Goal: Task Accomplishment & Management: Use online tool/utility

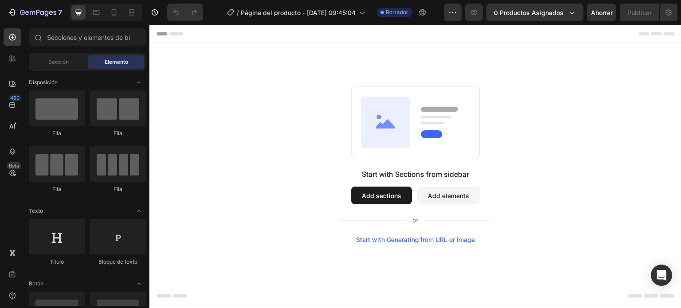
click at [393, 128] on icon at bounding box center [387, 123] width 15 height 9
click at [335, 118] on div "Start with Sections from sidebar Add sections Add elements Start with Generatin…" at bounding box center [415, 164] width 468 height 157
click at [60, 66] on span "Sección" at bounding box center [58, 62] width 20 height 8
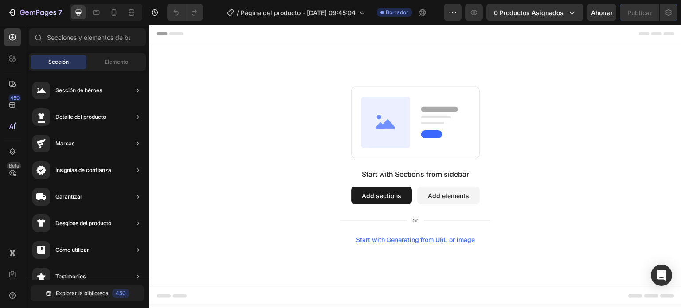
click at [413, 115] on rect at bounding box center [416, 122] width 128 height 71
click at [342, 117] on div "Start with Sections from sidebar Add sections Add elements Start with Generatin…" at bounding box center [415, 164] width 468 height 157
click at [117, 14] on icon at bounding box center [113, 12] width 9 height 9
click at [106, 66] on span "Elemento" at bounding box center [116, 62] width 23 height 8
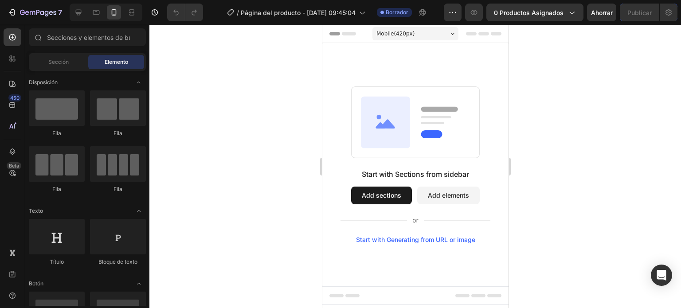
click at [385, 116] on icon at bounding box center [384, 121] width 49 height 51
click at [14, 60] on icon at bounding box center [12, 58] width 9 height 9
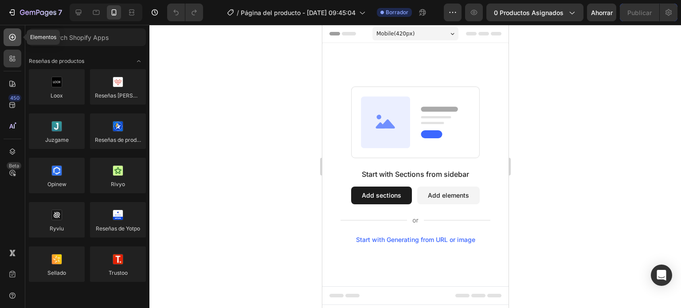
click at [14, 42] on div at bounding box center [13, 37] width 18 height 18
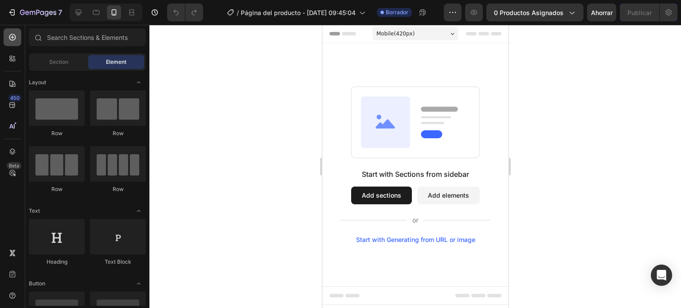
click at [14, 42] on div at bounding box center [13, 37] width 18 height 18
click at [410, 116] on rect at bounding box center [415, 121] width 128 height 71
click at [386, 196] on button "Add sections" at bounding box center [381, 196] width 61 height 18
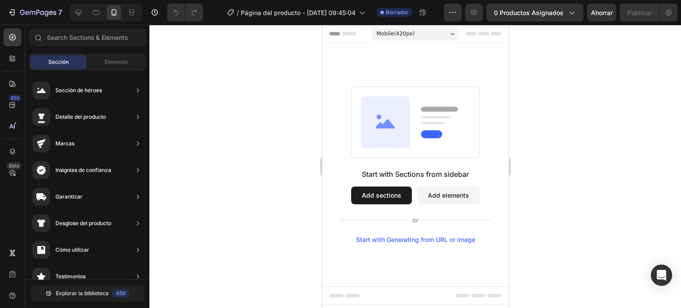
click at [430, 129] on rect at bounding box center [415, 121] width 128 height 71
click at [419, 132] on rect at bounding box center [415, 121] width 128 height 71
click at [119, 64] on font "Elemento" at bounding box center [116, 62] width 23 height 7
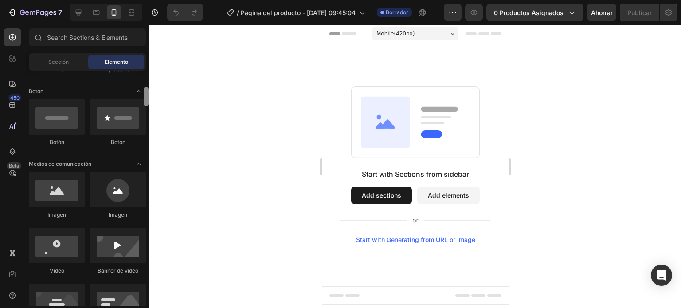
scroll to position [197, 0]
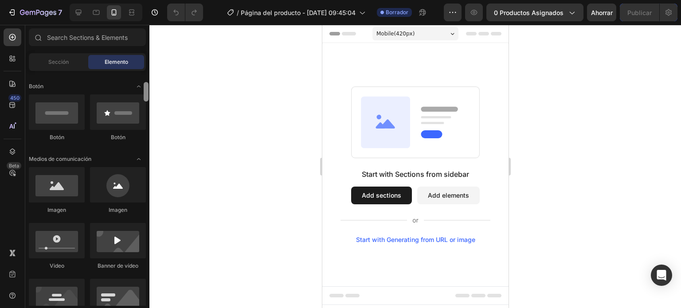
drag, startPoint x: 146, startPoint y: 86, endPoint x: 153, endPoint y: 103, distance: 18.4
click at [153, 0] on div "7 Version history / Página del producto - [DATE] 09:45:04 Borrador Avance 0 pro…" at bounding box center [340, 0] width 681 height 0
click at [61, 190] on div at bounding box center [57, 184] width 56 height 35
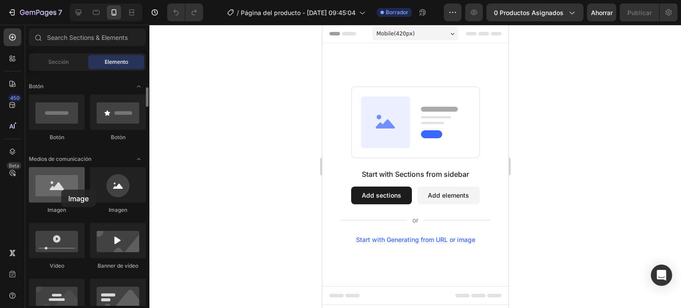
click at [61, 190] on div at bounding box center [57, 184] width 56 height 35
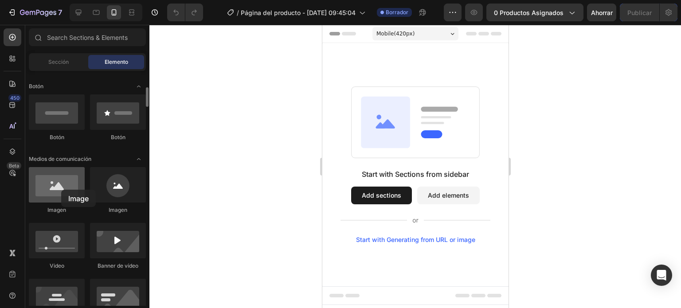
click at [61, 190] on div at bounding box center [57, 184] width 56 height 35
click at [382, 118] on icon at bounding box center [384, 121] width 49 height 51
click at [433, 192] on button "Add elements" at bounding box center [448, 196] width 63 height 18
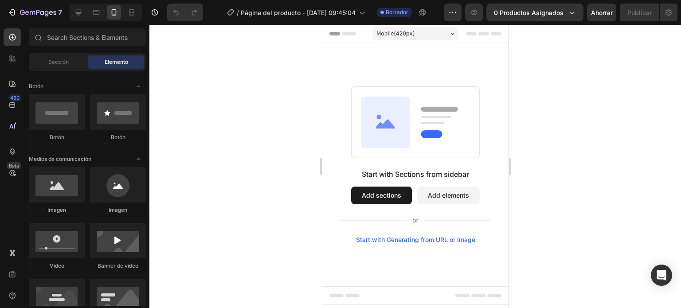
click at [441, 199] on button "Add elements" at bounding box center [448, 196] width 63 height 18
click at [13, 59] on icon at bounding box center [14, 60] width 3 height 3
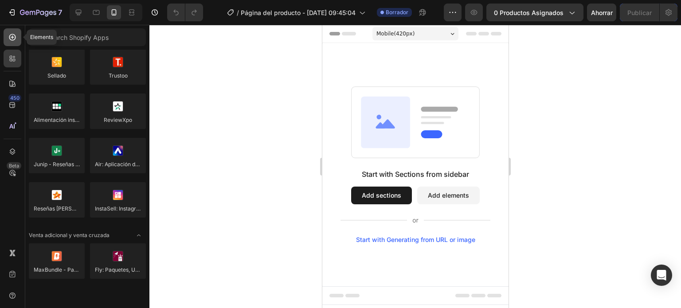
click at [15, 37] on icon at bounding box center [12, 37] width 7 height 7
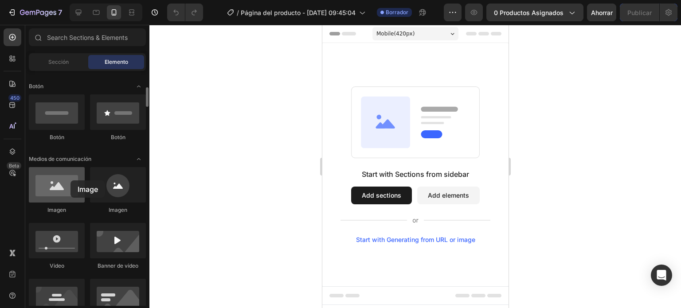
click at [70, 180] on div at bounding box center [57, 184] width 56 height 35
click at [410, 126] on rect at bounding box center [415, 121] width 128 height 71
click at [412, 141] on rect at bounding box center [415, 121] width 128 height 71
click at [434, 130] on rect at bounding box center [431, 134] width 21 height 8
click at [441, 118] on rect at bounding box center [415, 121] width 128 height 71
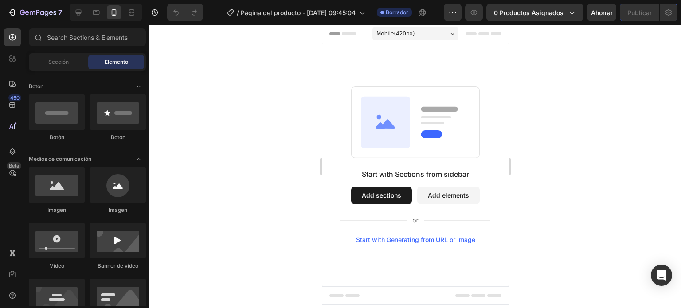
click at [441, 118] on rect at bounding box center [415, 121] width 128 height 71
click at [451, 33] on icon at bounding box center [452, 34] width 4 height 2
click at [351, 111] on rect at bounding box center [415, 121] width 128 height 71
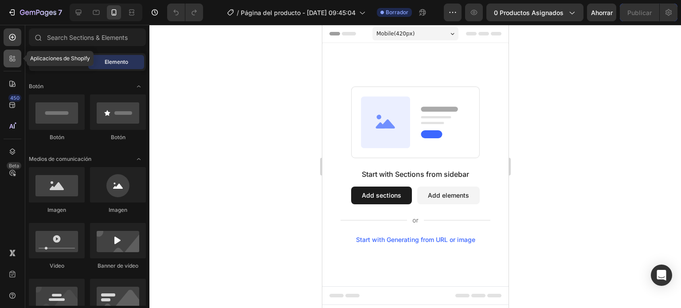
click at [13, 63] on div at bounding box center [13, 59] width 18 height 18
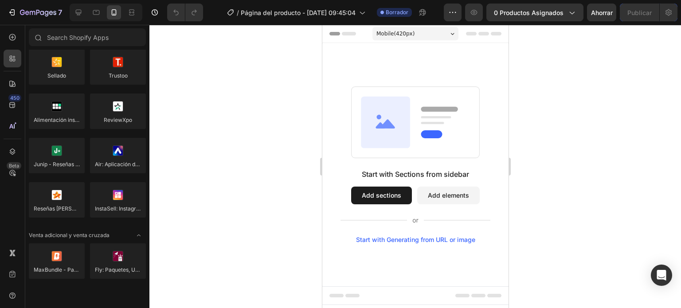
click at [234, 150] on div at bounding box center [415, 166] width 532 height 283
click at [16, 40] on icon at bounding box center [12, 37] width 9 height 9
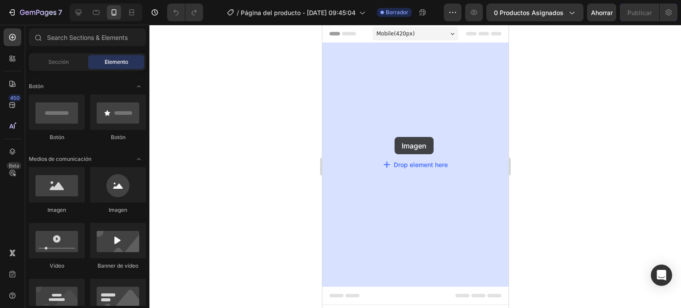
drag, startPoint x: 382, startPoint y: 221, endPoint x: 394, endPoint y: 137, distance: 84.6
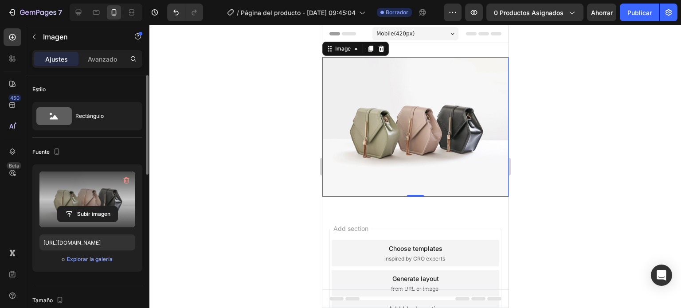
click at [108, 196] on label at bounding box center [87, 200] width 96 height 56
click at [108, 207] on input "file" at bounding box center [88, 214] width 60 height 15
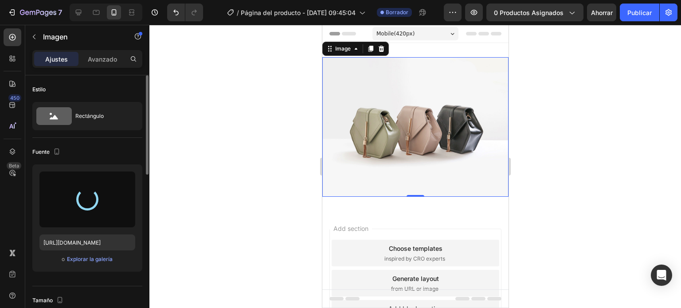
type input "[URL][DOMAIN_NAME]"
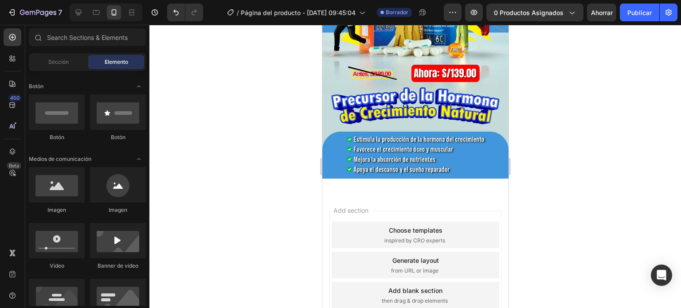
scroll to position [193, 0]
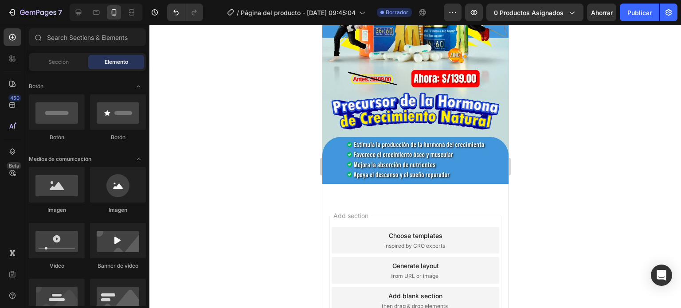
click at [422, 198] on div "Add section Choose templates inspired by CRO experts Generate layout from URL o…" at bounding box center [415, 282] width 186 height 169
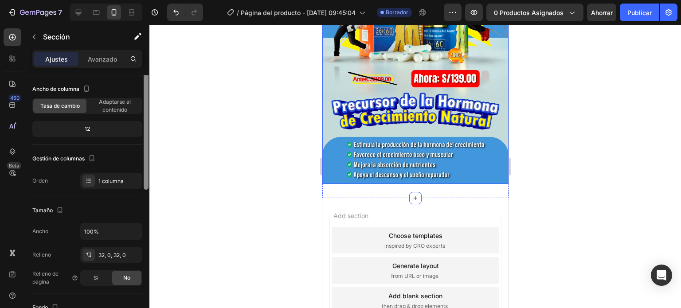
scroll to position [20, 0]
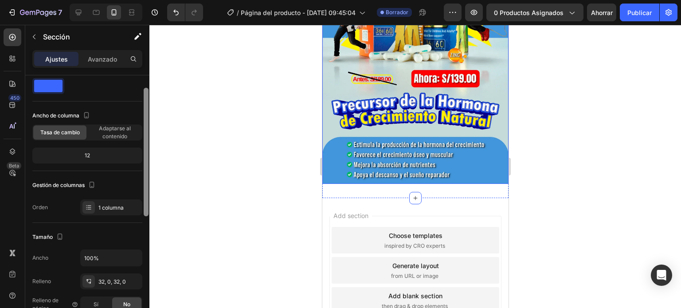
drag, startPoint x: 145, startPoint y: 111, endPoint x: 144, endPoint y: 121, distance: 10.3
click at [144, 121] on div at bounding box center [146, 152] width 5 height 129
click at [105, 58] on font "Avanzado" at bounding box center [102, 59] width 29 height 8
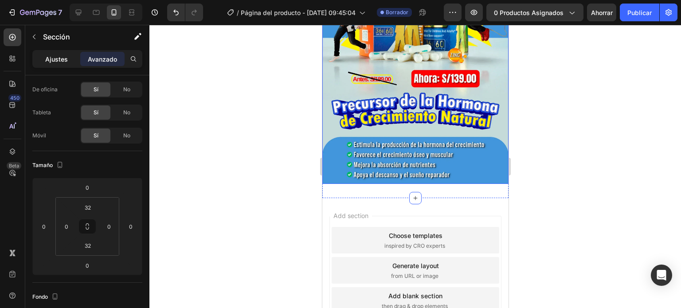
click at [61, 58] on font "Ajustes" at bounding box center [56, 59] width 23 height 8
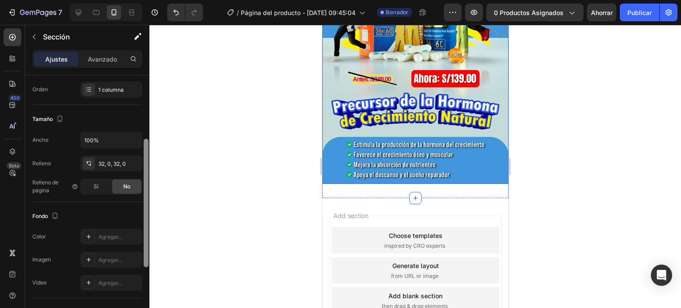
drag, startPoint x: 145, startPoint y: 150, endPoint x: 158, endPoint y: 209, distance: 60.7
click at [158, 0] on div "7 Version history / Página del producto - [DATE] 09:45:04 Borrador Avance 0 pro…" at bounding box center [340, 0] width 681 height 0
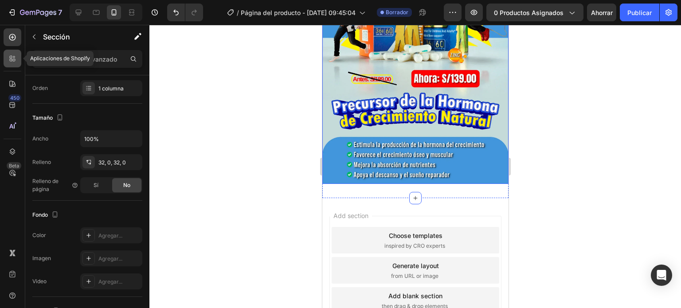
click at [9, 56] on icon at bounding box center [12, 58] width 9 height 9
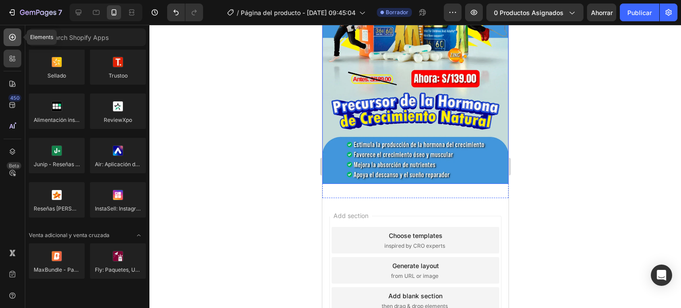
click at [16, 40] on icon at bounding box center [12, 37] width 9 height 9
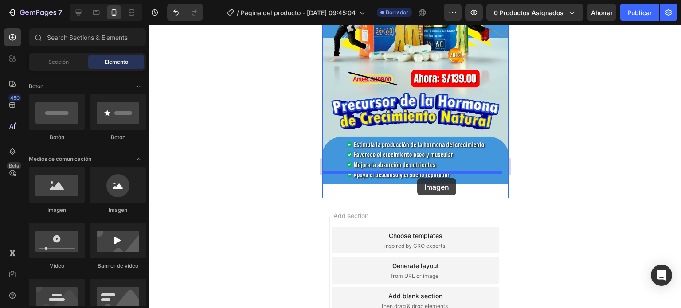
drag, startPoint x: 386, startPoint y: 208, endPoint x: 417, endPoint y: 178, distance: 43.0
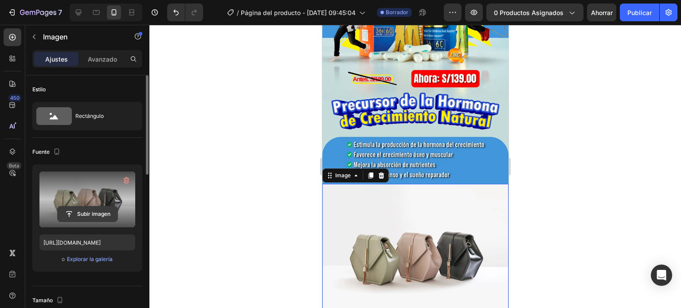
click at [94, 206] on button "Subir imagen" at bounding box center [87, 214] width 61 height 16
click at [98, 211] on input "file" at bounding box center [88, 214] width 60 height 15
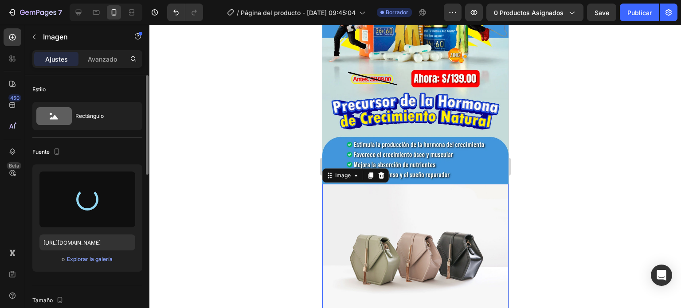
type input "[URL][DOMAIN_NAME]"
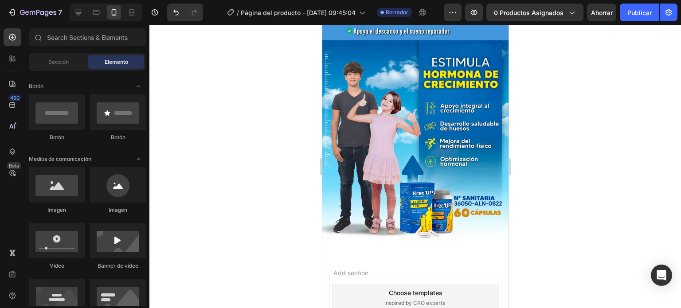
scroll to position [339, 0]
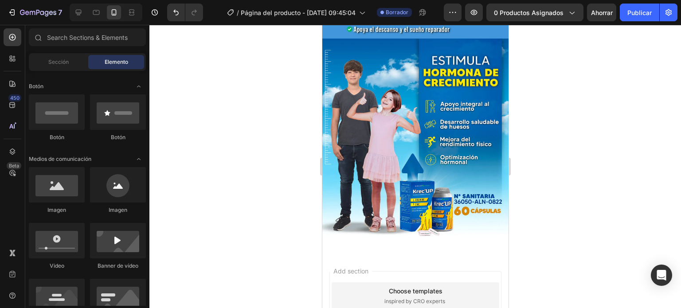
drag, startPoint x: 503, startPoint y: 131, endPoint x: 841, endPoint y: 209, distance: 347.1
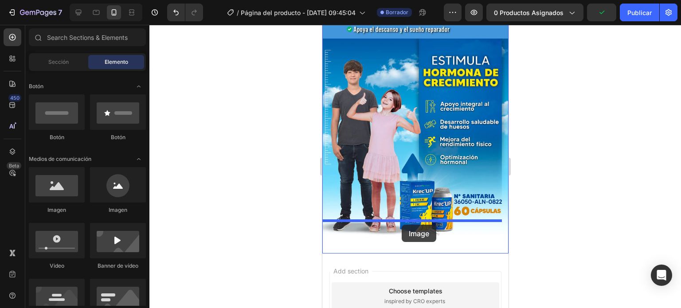
drag, startPoint x: 378, startPoint y: 213, endPoint x: 401, endPoint y: 225, distance: 26.4
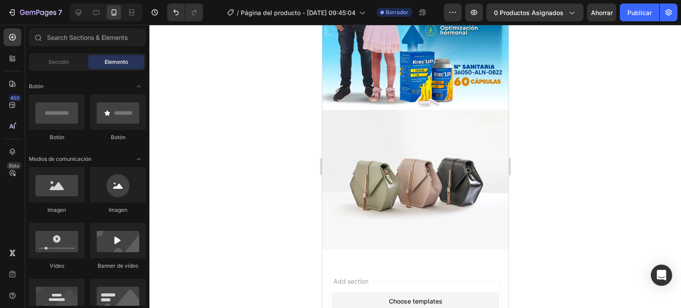
scroll to position [465, 0]
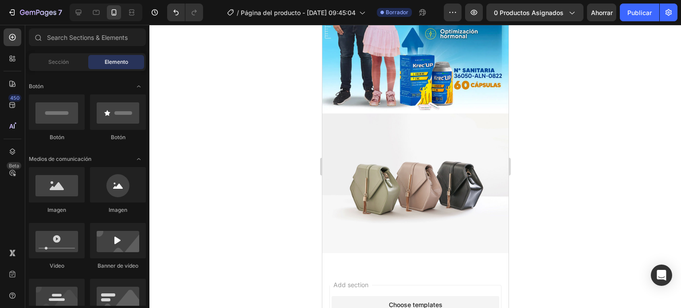
drag, startPoint x: 503, startPoint y: 62, endPoint x: 852, endPoint y: 229, distance: 387.0
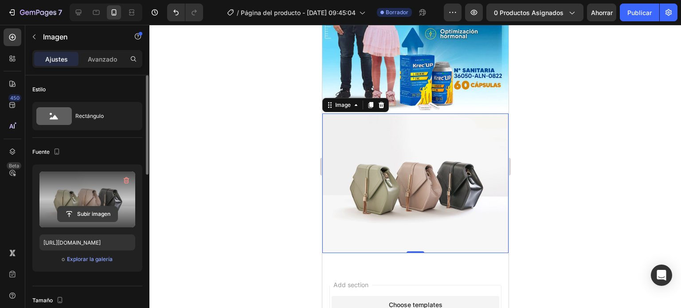
click at [93, 214] on input "file" at bounding box center [88, 214] width 60 height 15
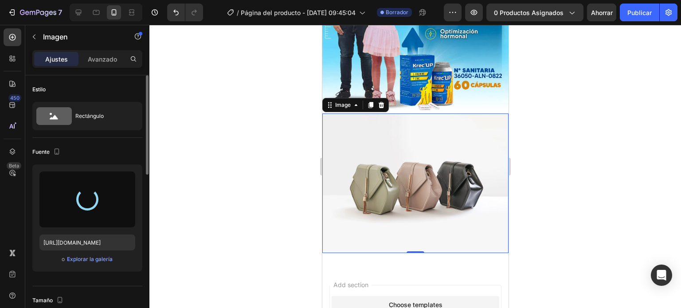
type input "[URL][DOMAIN_NAME]"
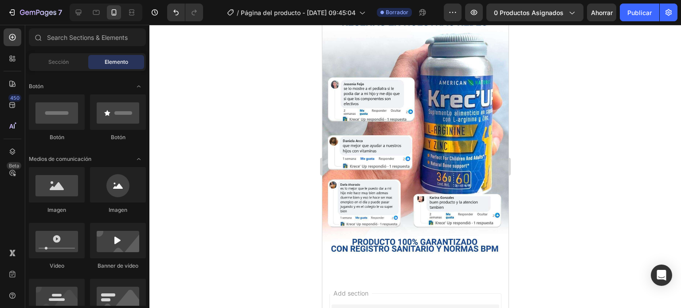
scroll to position [579, 0]
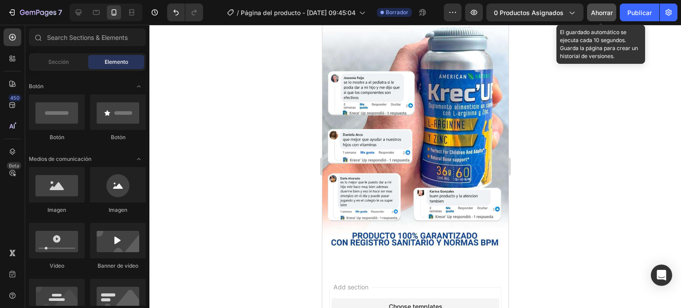
click at [598, 11] on font "Ahorrar" at bounding box center [602, 13] width 22 height 8
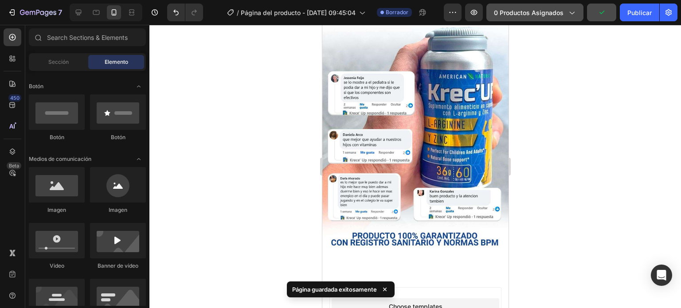
click at [575, 16] on icon "button" at bounding box center [571, 12] width 9 height 9
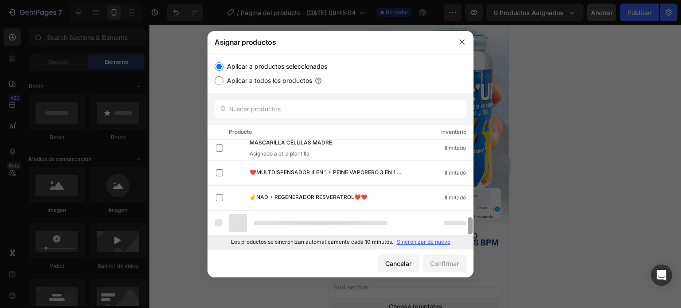
scroll to position [401, 0]
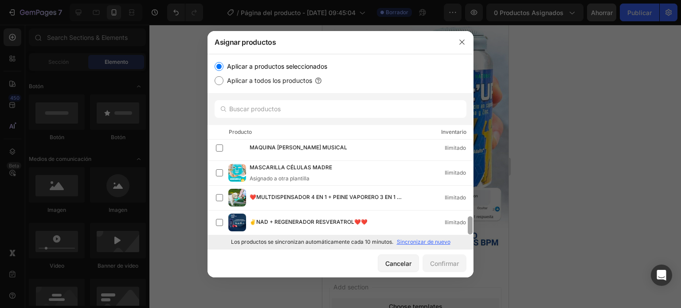
drag, startPoint x: 470, startPoint y: 149, endPoint x: 479, endPoint y: 237, distance: 88.2
click at [479, 237] on div "Asignar productos Aplicar a productos seleccionados Aplicar a todos los product…" at bounding box center [340, 154] width 681 height 308
drag, startPoint x: 471, startPoint y: 218, endPoint x: 470, endPoint y: 225, distance: 7.2
click at [470, 225] on div at bounding box center [470, 225] width 5 height 18
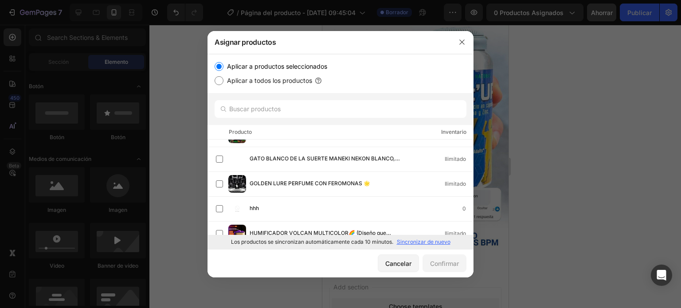
scroll to position [426, 0]
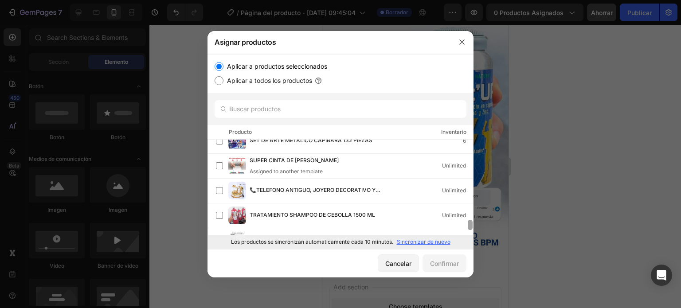
drag, startPoint x: 470, startPoint y: 225, endPoint x: 473, endPoint y: 289, distance: 63.9
click at [473, 289] on div "Asignar productos Aplicar a productos seleccionados Aplicar a todos los product…" at bounding box center [340, 154] width 681 height 308
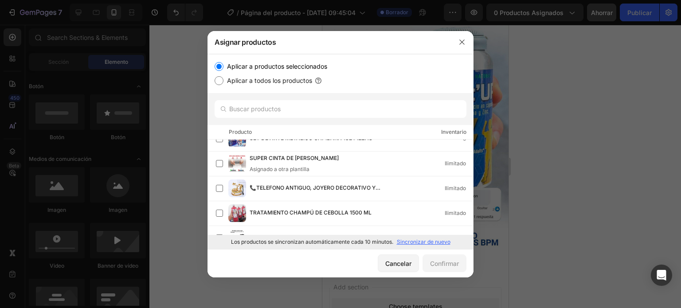
scroll to position [773, 0]
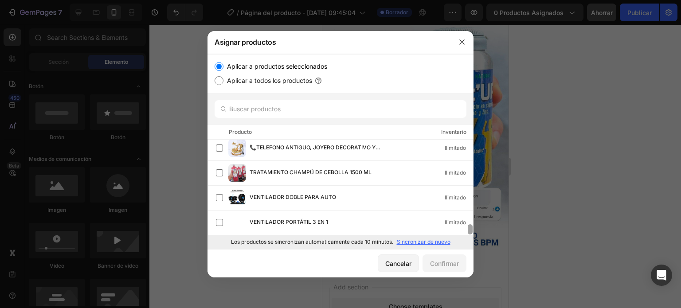
drag, startPoint x: 471, startPoint y: 221, endPoint x: 473, endPoint y: 235, distance: 13.8
click at [473, 235] on div "Aplicar a productos seleccionados Aplicar a todos los productos Producto Invent…" at bounding box center [340, 151] width 266 height 195
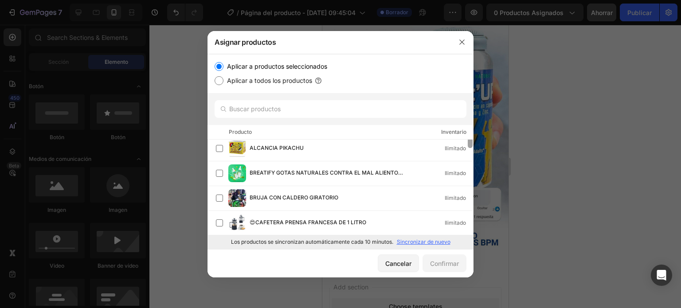
scroll to position [0, 0]
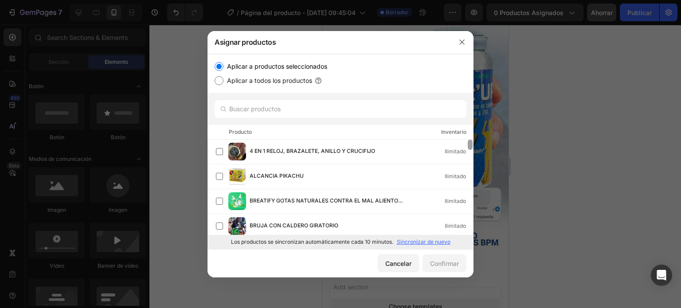
drag, startPoint x: 470, startPoint y: 228, endPoint x: 454, endPoint y: 54, distance: 175.4
click at [454, 54] on div "Asignar productos Aplicar a productos seleccionados Aplicar a todos los product…" at bounding box center [340, 154] width 266 height 246
click at [375, 106] on input "text" at bounding box center [341, 109] width 252 height 18
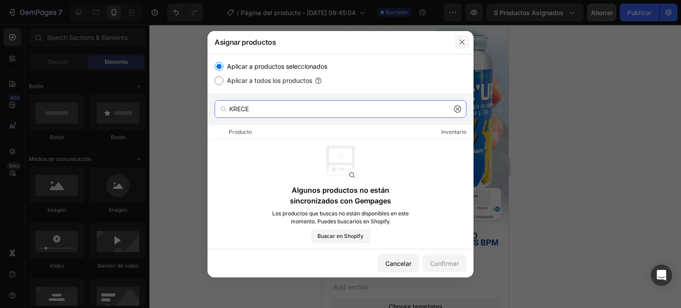
type input "KRECE"
click at [463, 47] on button "button" at bounding box center [462, 42] width 14 height 14
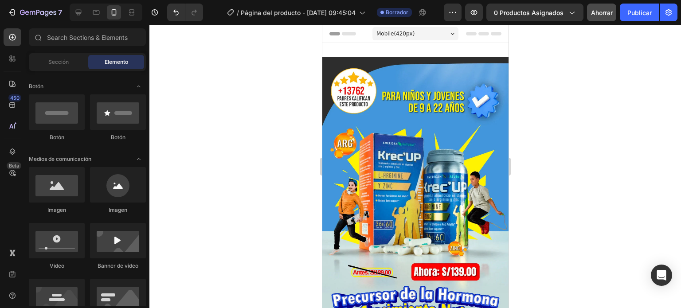
drag, startPoint x: 504, startPoint y: 207, endPoint x: 815, endPoint y: 42, distance: 352.4
click at [570, 13] on icon "button" at bounding box center [571, 12] width 9 height 9
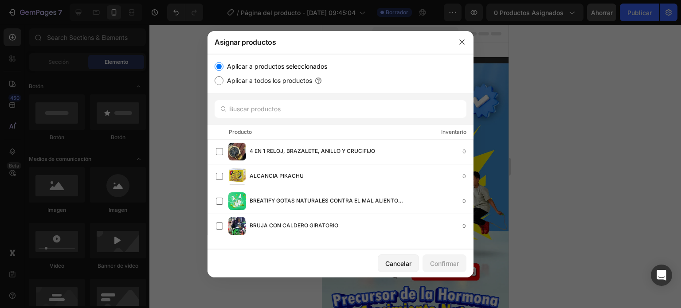
click at [447, 129] on font "Inventario" at bounding box center [453, 132] width 25 height 7
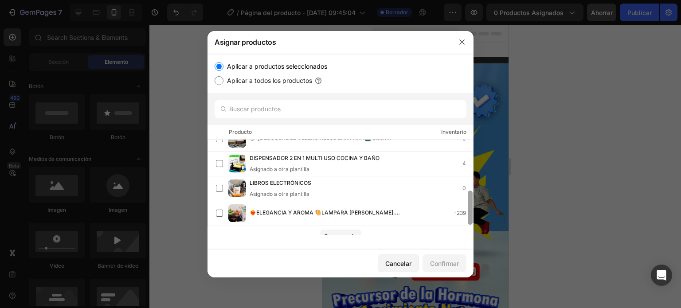
scroll to position [170, 0]
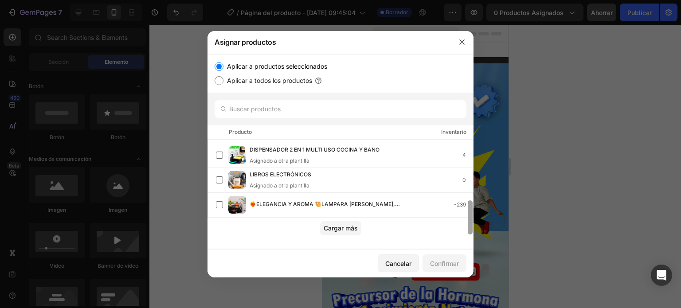
drag, startPoint x: 471, startPoint y: 149, endPoint x: 505, endPoint y: 227, distance: 85.0
click at [505, 227] on div "Asignar productos Aplicar a productos seleccionados Aplicar a todos los product…" at bounding box center [340, 154] width 681 height 308
click at [344, 221] on button "Cargar más" at bounding box center [340, 228] width 41 height 14
drag, startPoint x: 469, startPoint y: 200, endPoint x: 473, endPoint y: 211, distance: 11.8
click at [473, 211] on div at bounding box center [470, 187] width 7 height 95
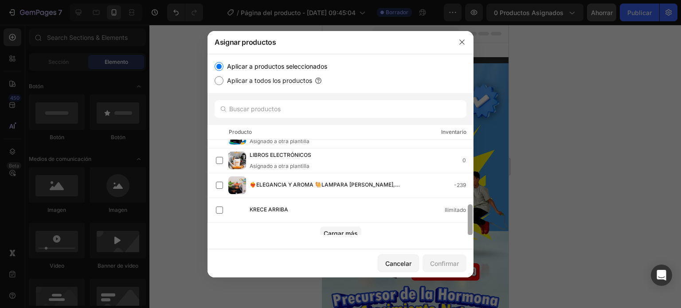
scroll to position [195, 0]
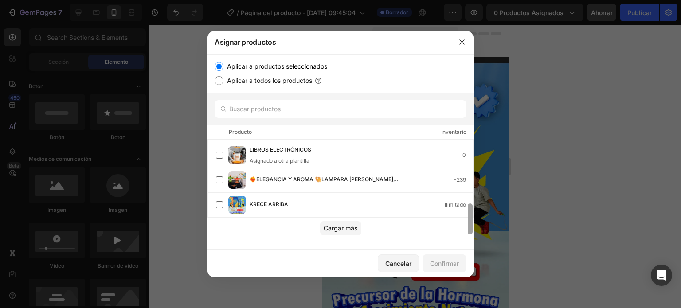
drag, startPoint x: 470, startPoint y: 154, endPoint x: 489, endPoint y: 224, distance: 72.9
click at [489, 224] on div "Asignar productos Aplicar a productos seleccionados Aplicar a todos los product…" at bounding box center [340, 154] width 681 height 308
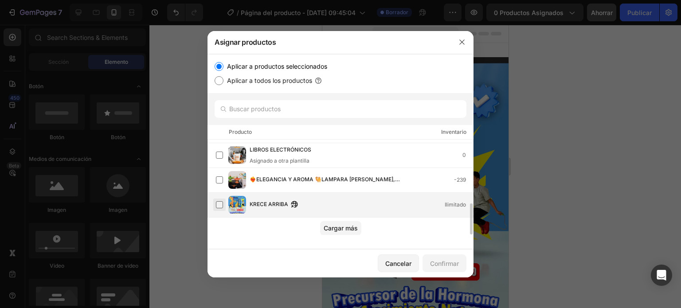
click at [221, 205] on label at bounding box center [219, 204] width 7 height 7
click at [441, 266] on font "Confirmar" at bounding box center [444, 264] width 29 height 8
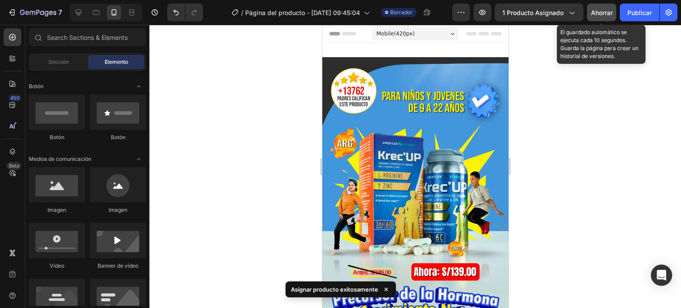
click at [602, 14] on font "Ahorrar" at bounding box center [602, 13] width 22 height 8
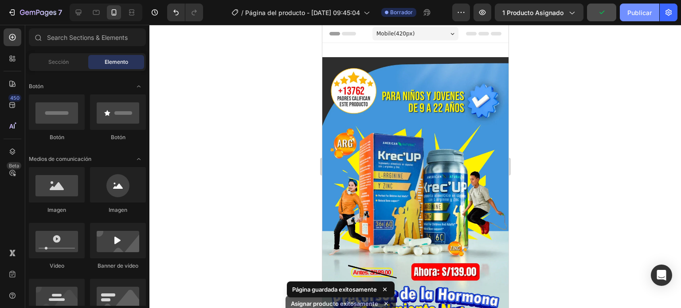
click at [645, 6] on button "Publicar" at bounding box center [639, 13] width 39 height 18
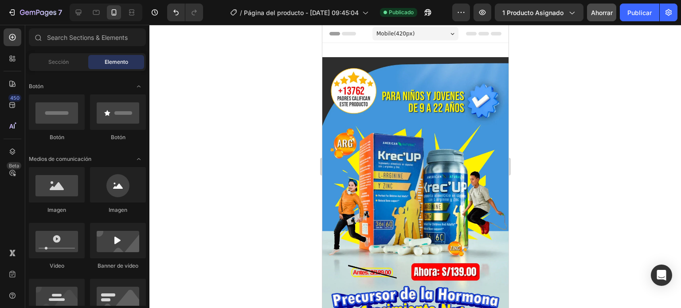
click at [337, 31] on div "Header" at bounding box center [343, 33] width 33 height 11
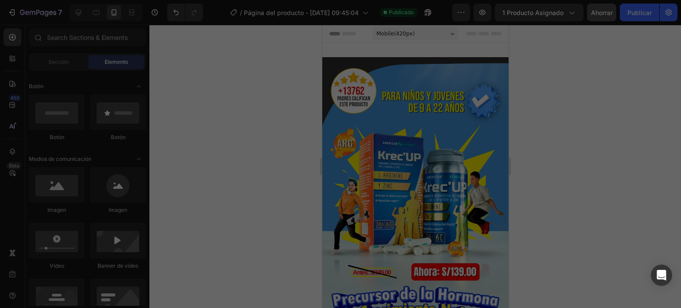
click at [333, 32] on icon at bounding box center [332, 34] width 6 height 6
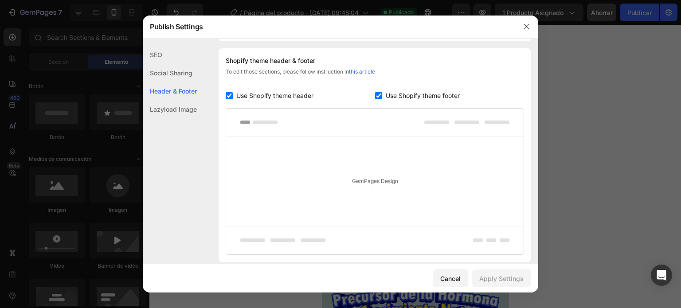
scroll to position [129, 0]
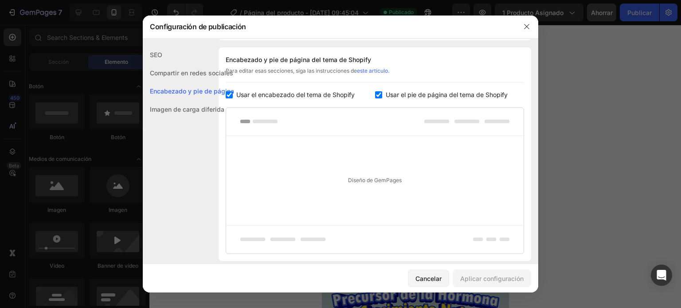
click at [231, 95] on input "checkbox" at bounding box center [229, 94] width 7 height 7
checkbox input "false"
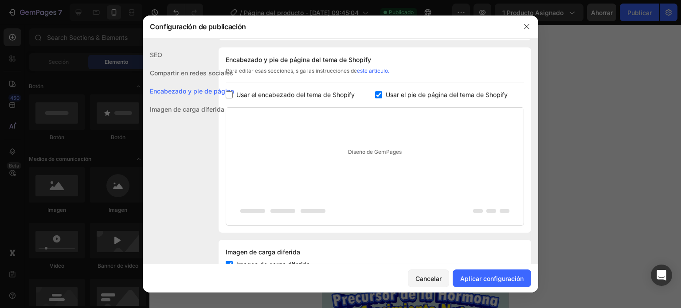
click at [375, 93] on input "checkbox" at bounding box center [378, 94] width 7 height 7
checkbox input "false"
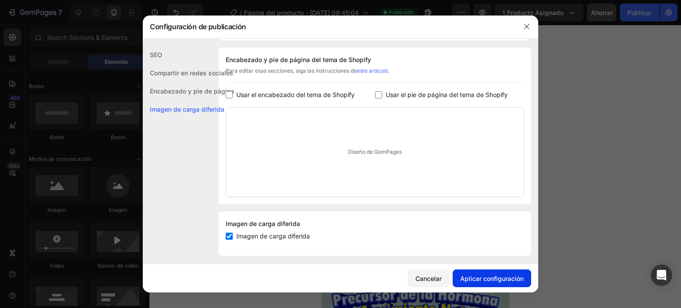
click at [497, 277] on font "Aplicar configuración" at bounding box center [491, 279] width 63 height 8
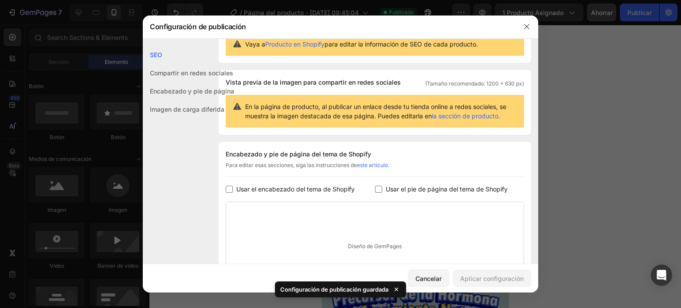
scroll to position [0, 0]
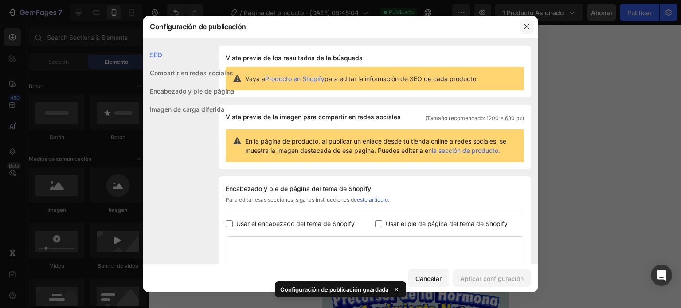
click at [527, 26] on icon "button" at bounding box center [526, 26] width 5 height 5
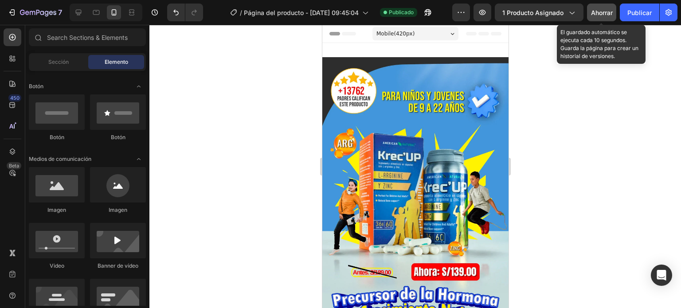
click at [590, 11] on button "Ahorrar" at bounding box center [601, 13] width 29 height 18
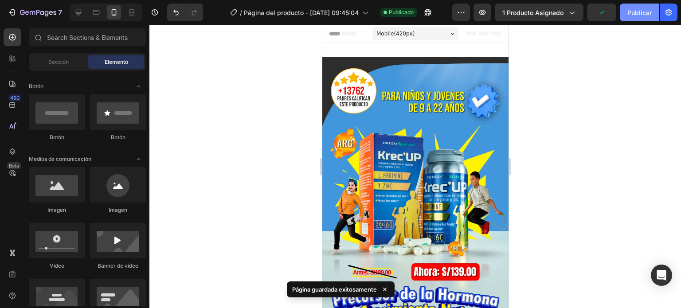
click at [639, 7] on button "Publicar" at bounding box center [639, 13] width 39 height 18
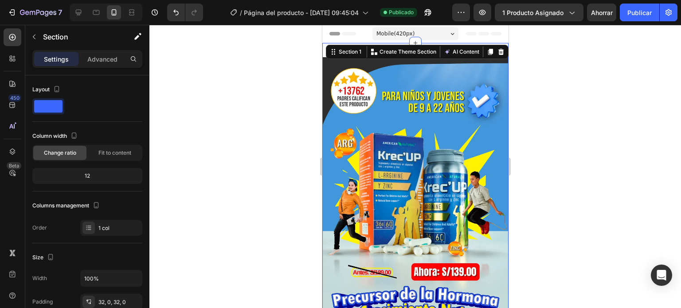
click at [585, 66] on div at bounding box center [415, 166] width 532 height 283
